Goal: Information Seeking & Learning: Learn about a topic

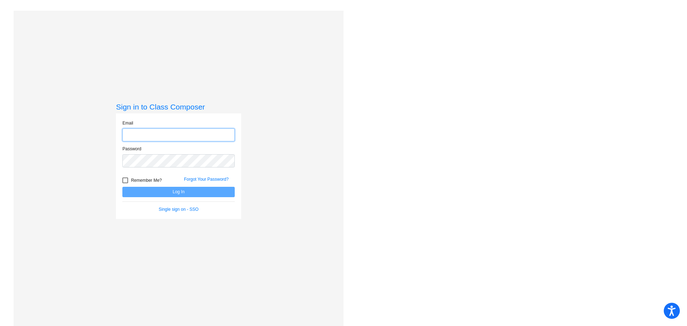
type input "[PERSON_NAME][EMAIL_ADDRESS][PERSON_NAME][DOMAIN_NAME]"
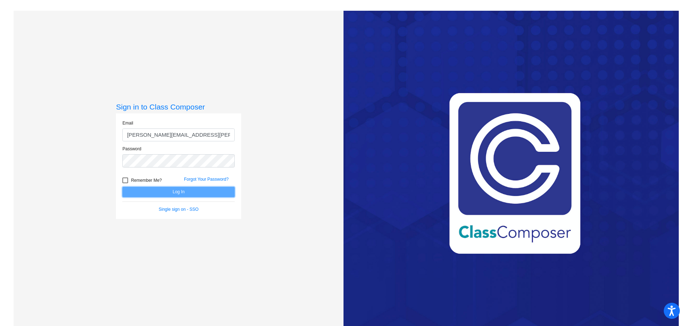
click at [166, 193] on button "Log In" at bounding box center [178, 192] width 112 height 10
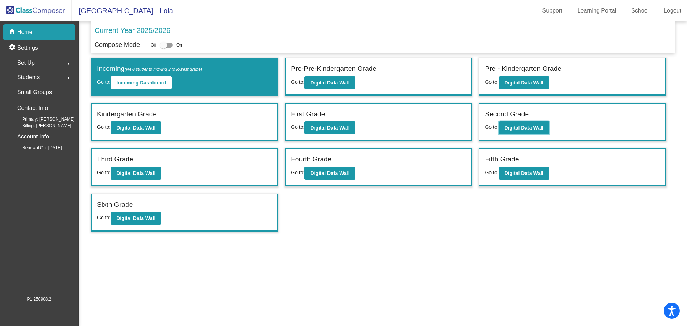
click at [514, 127] on b "Digital Data Wall" at bounding box center [524, 128] width 39 height 6
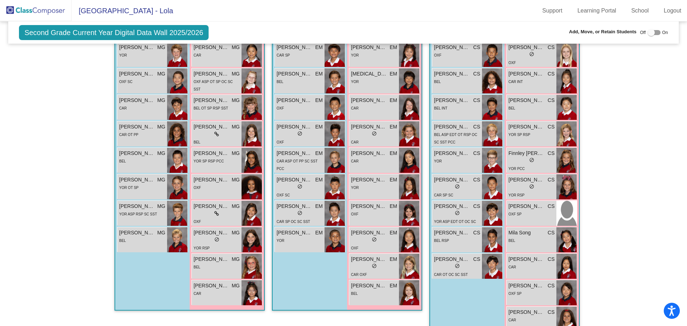
scroll to position [208, 0]
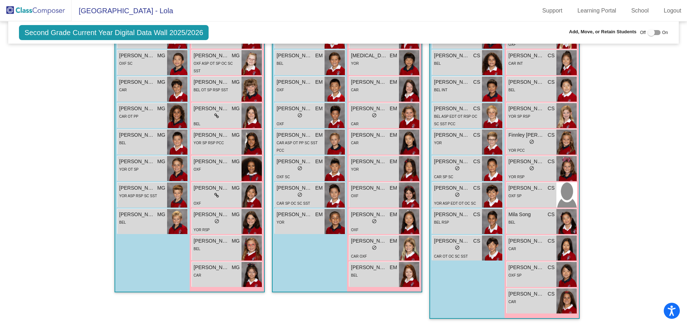
click at [220, 92] on span "BEL OT SP RSP SST" at bounding box center [211, 90] width 34 height 4
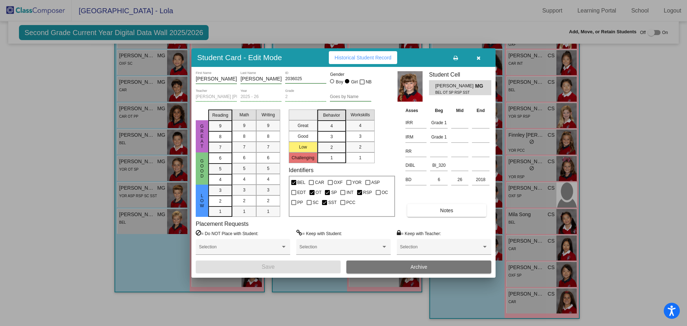
click at [380, 58] on span "Historical Student Record" at bounding box center [363, 58] width 57 height 6
click at [477, 56] on icon "button" at bounding box center [479, 57] width 4 height 5
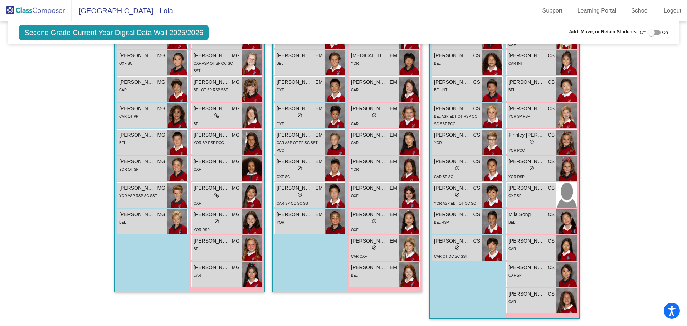
click at [671, 8] on link "Logout" at bounding box center [672, 10] width 29 height 11
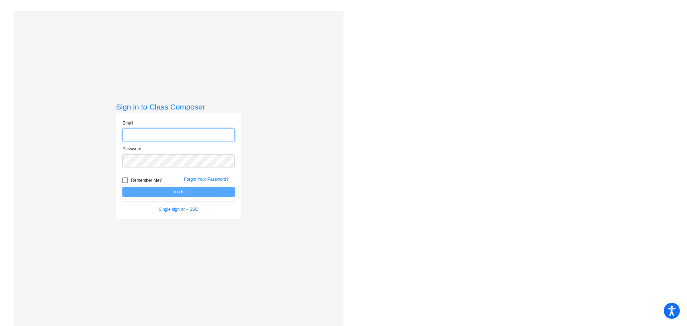
type input "[PERSON_NAME][EMAIL_ADDRESS][PERSON_NAME][DOMAIN_NAME]"
